Goal: Find specific page/section: Find specific page/section

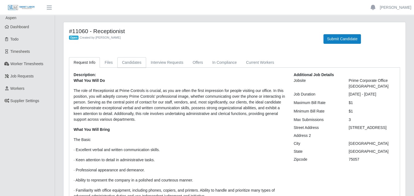
click at [125, 62] on link "Candidates" at bounding box center [132, 62] width 29 height 11
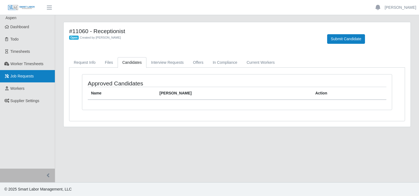
click at [23, 74] on span "Job Requests" at bounding box center [22, 76] width 24 height 4
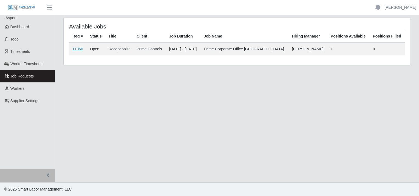
click at [78, 48] on link "11060" at bounding box center [77, 49] width 11 height 4
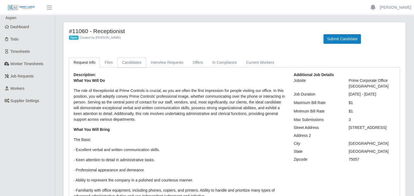
click at [133, 60] on link "Candidates" at bounding box center [132, 62] width 29 height 11
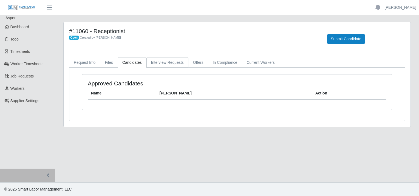
click at [176, 61] on link "Interview Requests" at bounding box center [167, 62] width 42 height 11
click at [194, 62] on link "Offers" at bounding box center [198, 62] width 20 height 11
click at [253, 61] on link "Current Workers" at bounding box center [260, 62] width 37 height 11
click at [218, 62] on link "In Compliance" at bounding box center [225, 62] width 34 height 11
click at [89, 63] on link "Request Info" at bounding box center [84, 62] width 31 height 11
